Goal: Navigation & Orientation: Find specific page/section

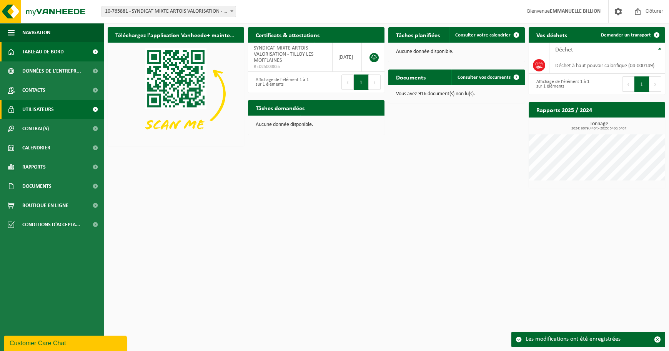
click at [34, 111] on span "Utilisateurs" at bounding box center [38, 109] width 32 height 19
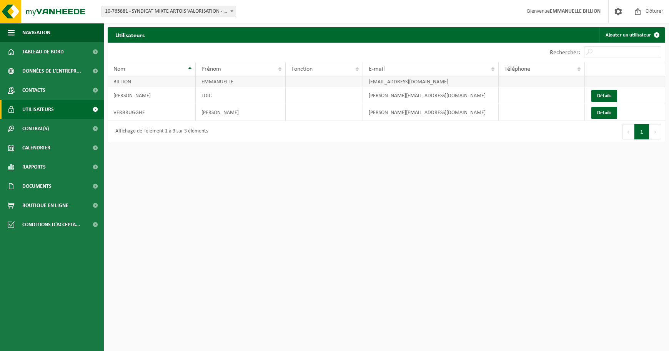
click at [215, 84] on td "EMMANUELLE" at bounding box center [241, 82] width 90 height 11
click at [27, 129] on span "Contrat(s)" at bounding box center [35, 128] width 27 height 19
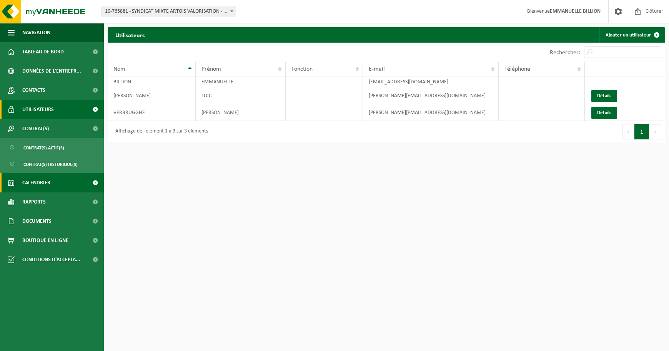
click at [38, 186] on span "Calendrier" at bounding box center [36, 182] width 28 height 19
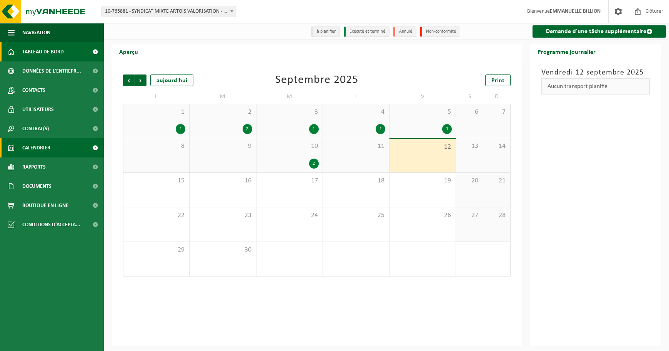
click at [47, 52] on span "Tableau de bord" at bounding box center [43, 51] width 42 height 19
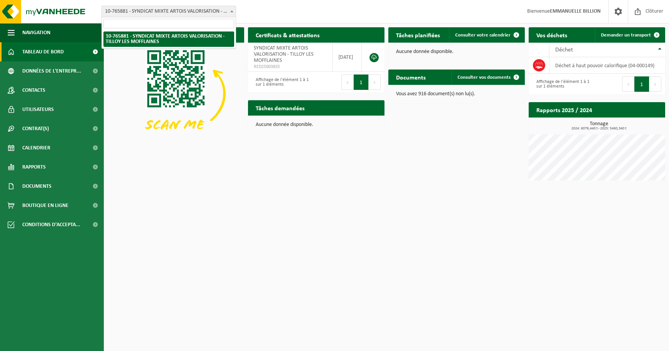
click at [233, 10] on span at bounding box center [232, 11] width 8 height 10
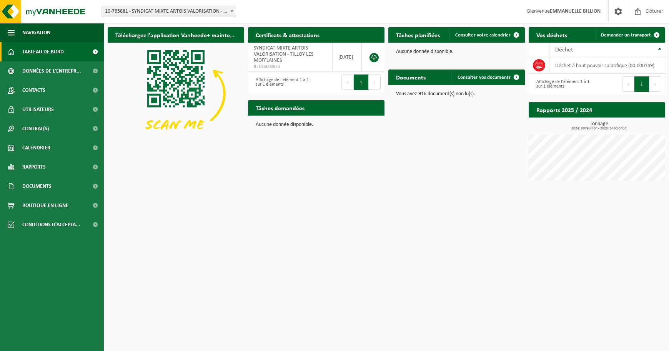
click at [233, 10] on span at bounding box center [232, 11] width 8 height 10
click at [38, 111] on span "Utilisateurs" at bounding box center [38, 109] width 32 height 19
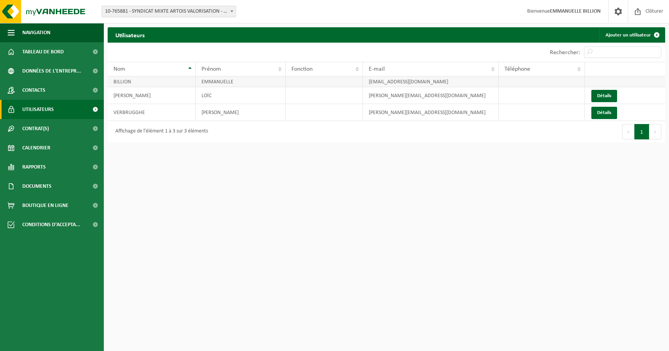
click at [216, 82] on td "EMMANUELLE" at bounding box center [241, 82] width 90 height 11
click at [220, 82] on td "EMMANUELLE" at bounding box center [241, 82] width 90 height 11
click at [223, 83] on td "EMMANUELLE" at bounding box center [241, 82] width 90 height 11
drag, startPoint x: 228, startPoint y: 83, endPoint x: 235, endPoint y: 83, distance: 6.5
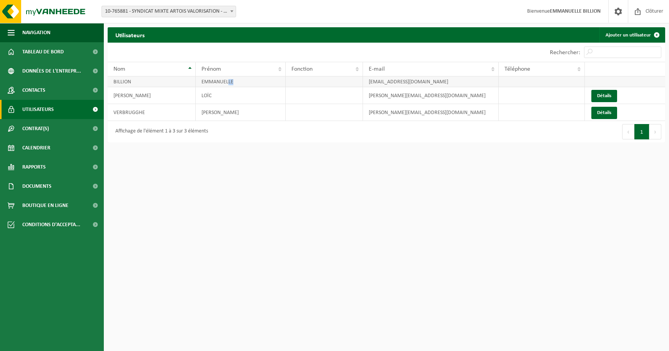
click at [235, 83] on td "EMMANUELLE" at bounding box center [241, 82] width 90 height 11
drag, startPoint x: 235, startPoint y: 83, endPoint x: 217, endPoint y: 43, distance: 43.7
click at [217, 43] on div "Afficher 10 25 50 100 10 éléments" at bounding box center [247, 52] width 279 height 19
click at [38, 168] on span "Rapports" at bounding box center [33, 167] width 23 height 19
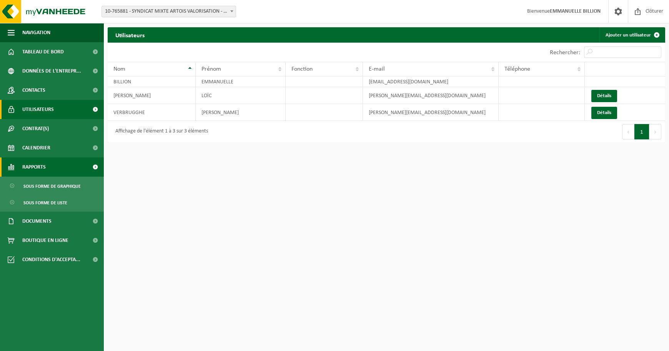
click at [38, 168] on span "Rapports" at bounding box center [33, 167] width 23 height 19
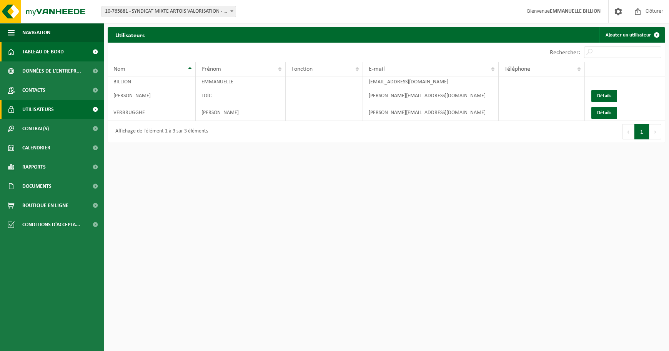
click at [53, 55] on span "Tableau de bord" at bounding box center [43, 51] width 42 height 19
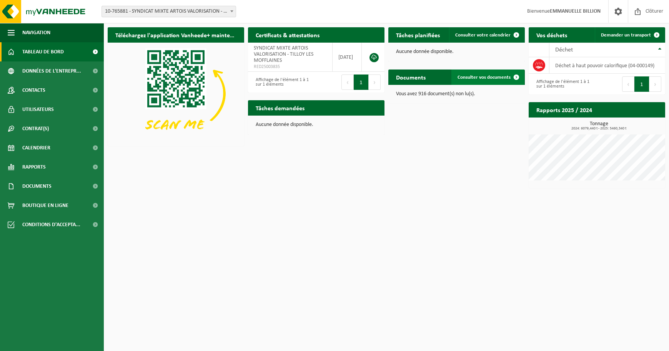
click at [500, 76] on span "Consulter vos documents" at bounding box center [483, 77] width 53 height 5
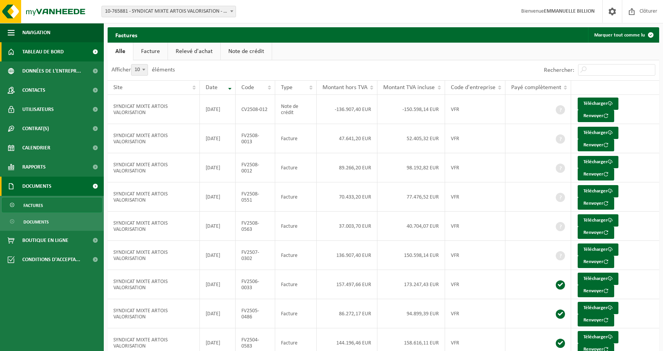
click at [40, 54] on span "Tableau de bord" at bounding box center [43, 51] width 42 height 19
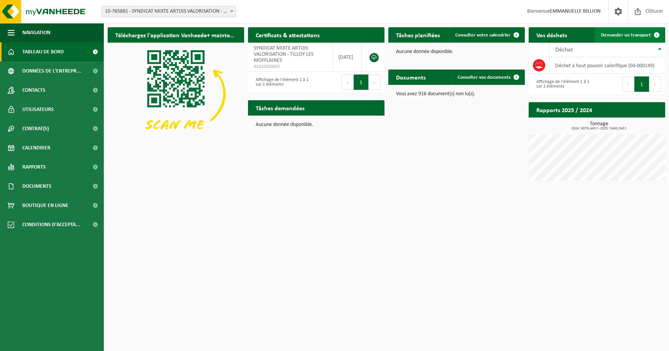
click at [636, 37] on span "Demander un transport" at bounding box center [626, 35] width 50 height 5
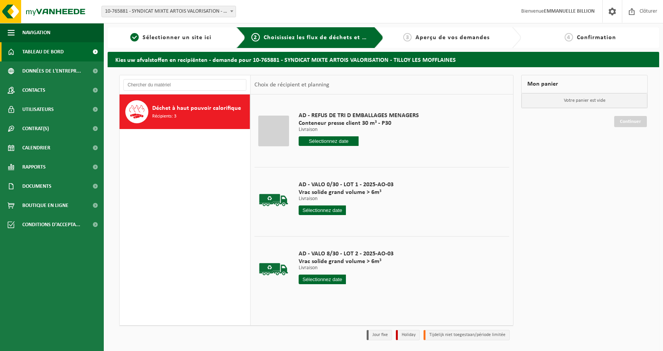
click at [46, 52] on span "Tableau de bord" at bounding box center [43, 51] width 42 height 19
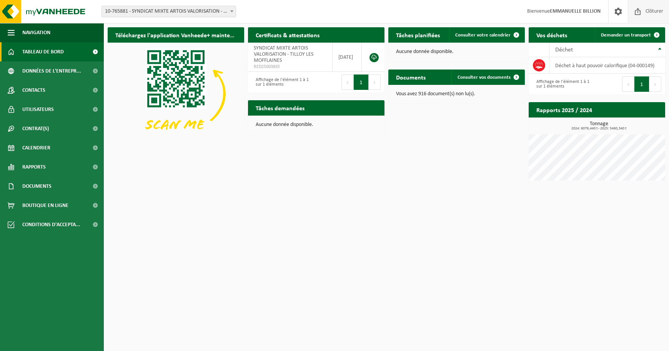
click at [653, 12] on span "Clôturer" at bounding box center [655, 11] width 22 height 23
